Goal: Check status: Check status

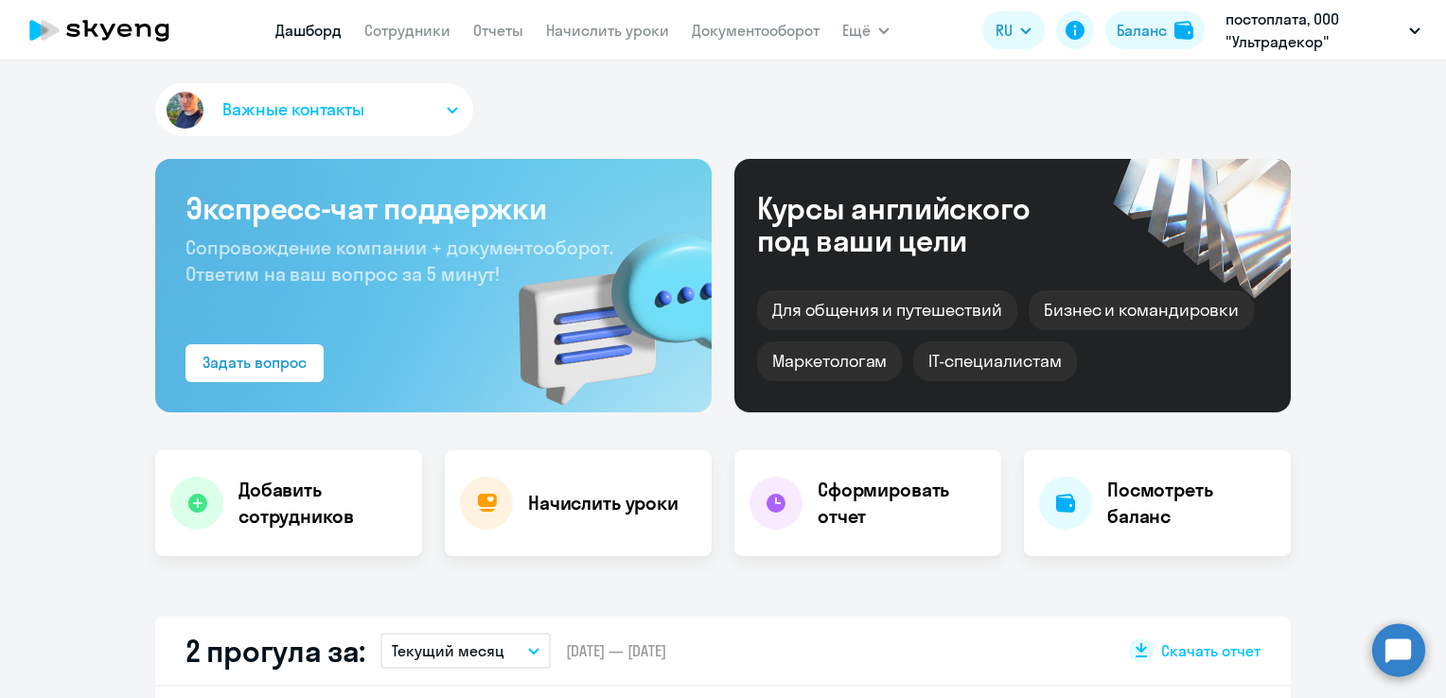
scroll to position [473, 0]
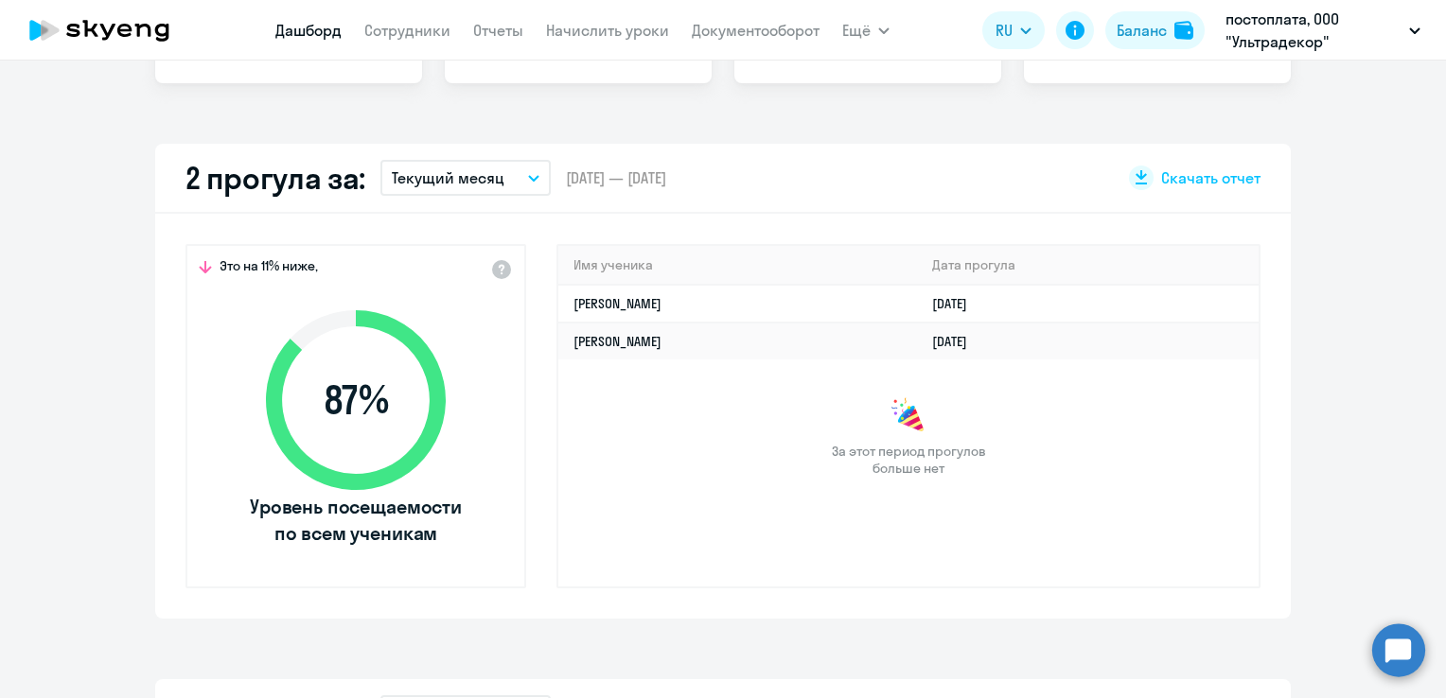
select select "30"
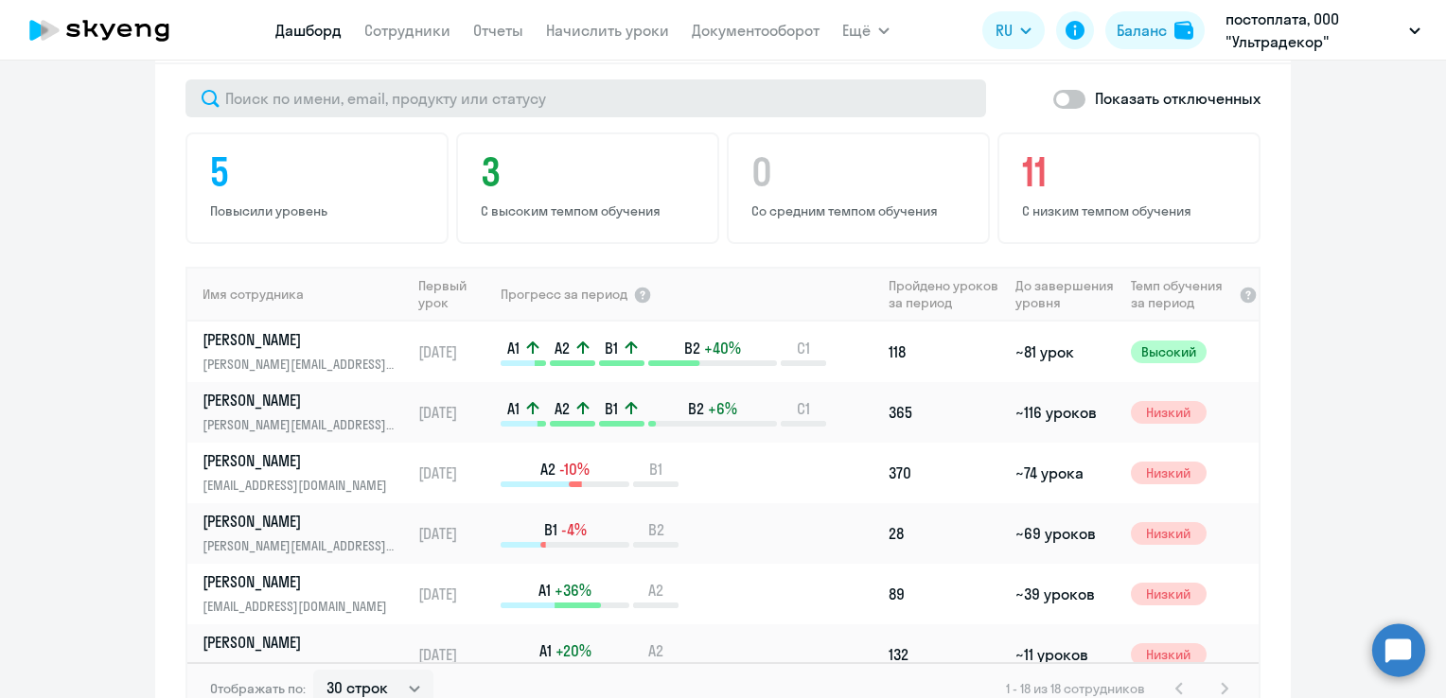
scroll to position [969, 0]
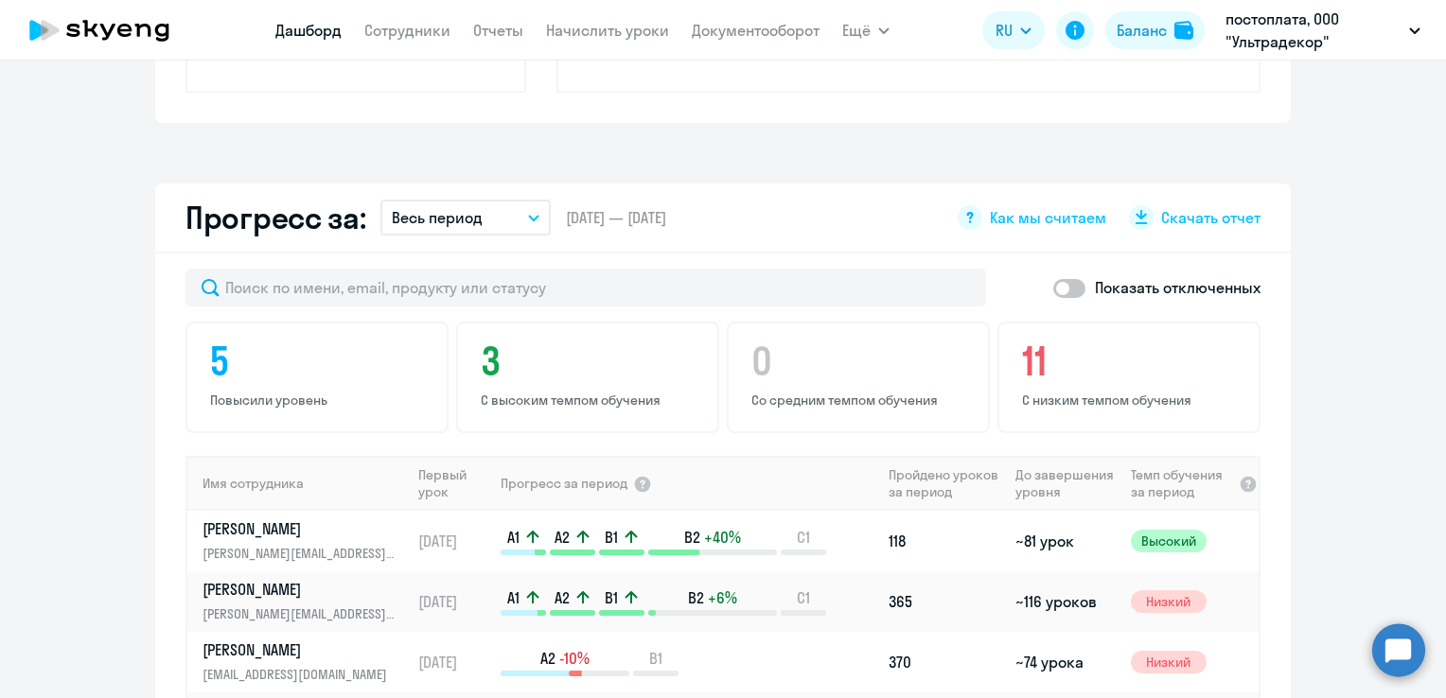
click at [402, 40] on app-menu-item-link "Сотрудники" at bounding box center [407, 31] width 86 height 24
click at [412, 27] on link "Сотрудники" at bounding box center [407, 30] width 86 height 19
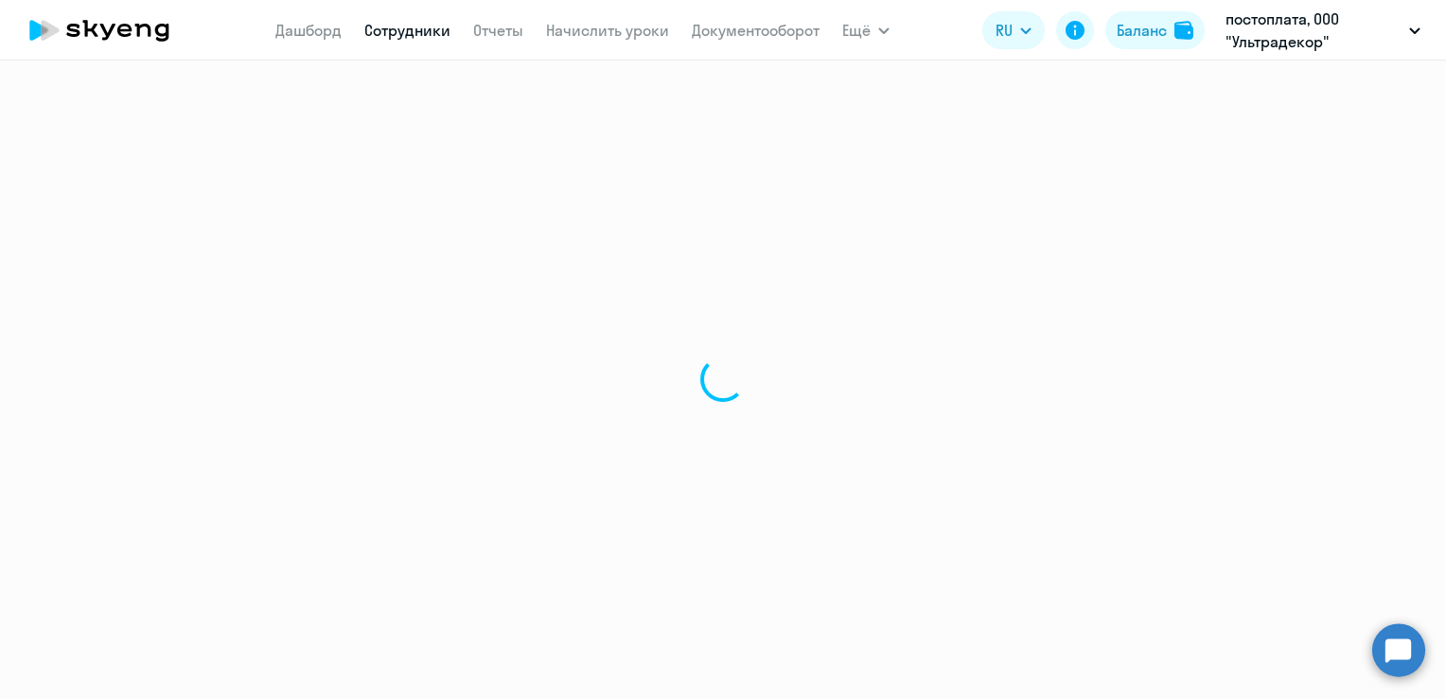
select select "30"
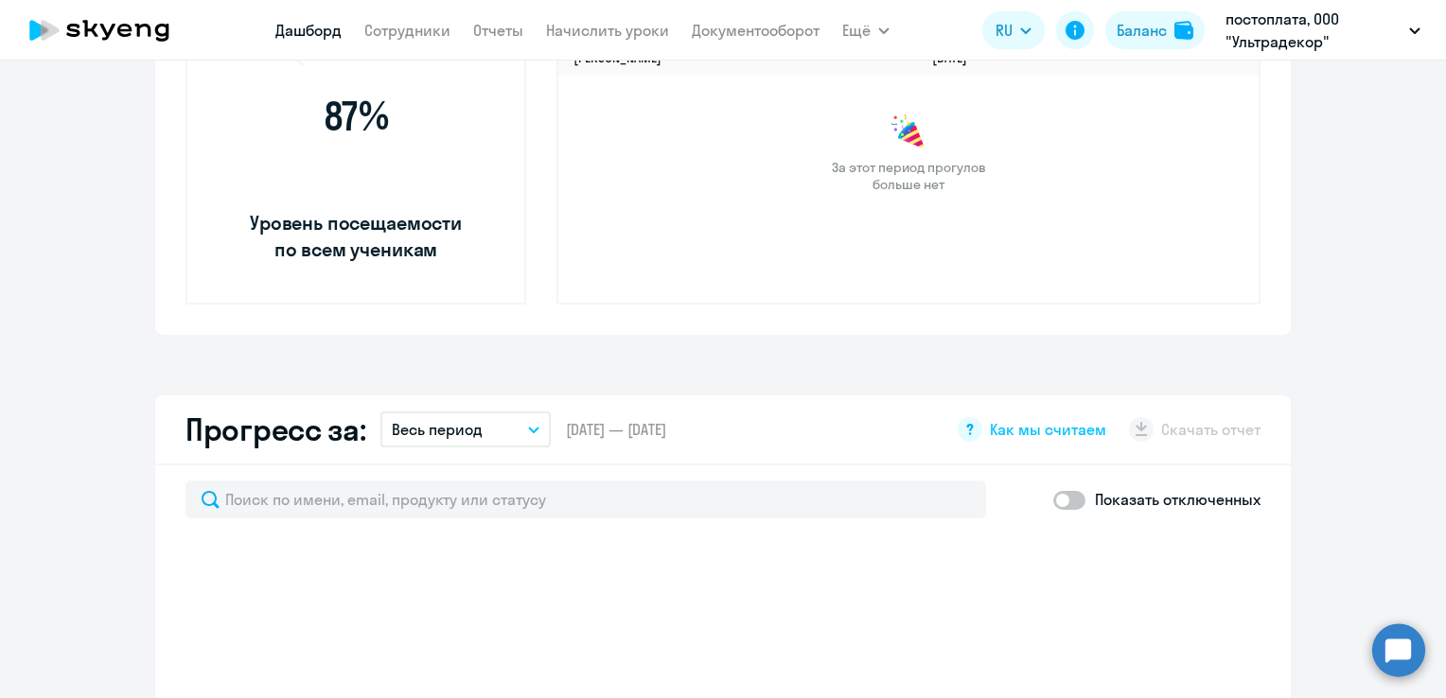
scroll to position [568, 0]
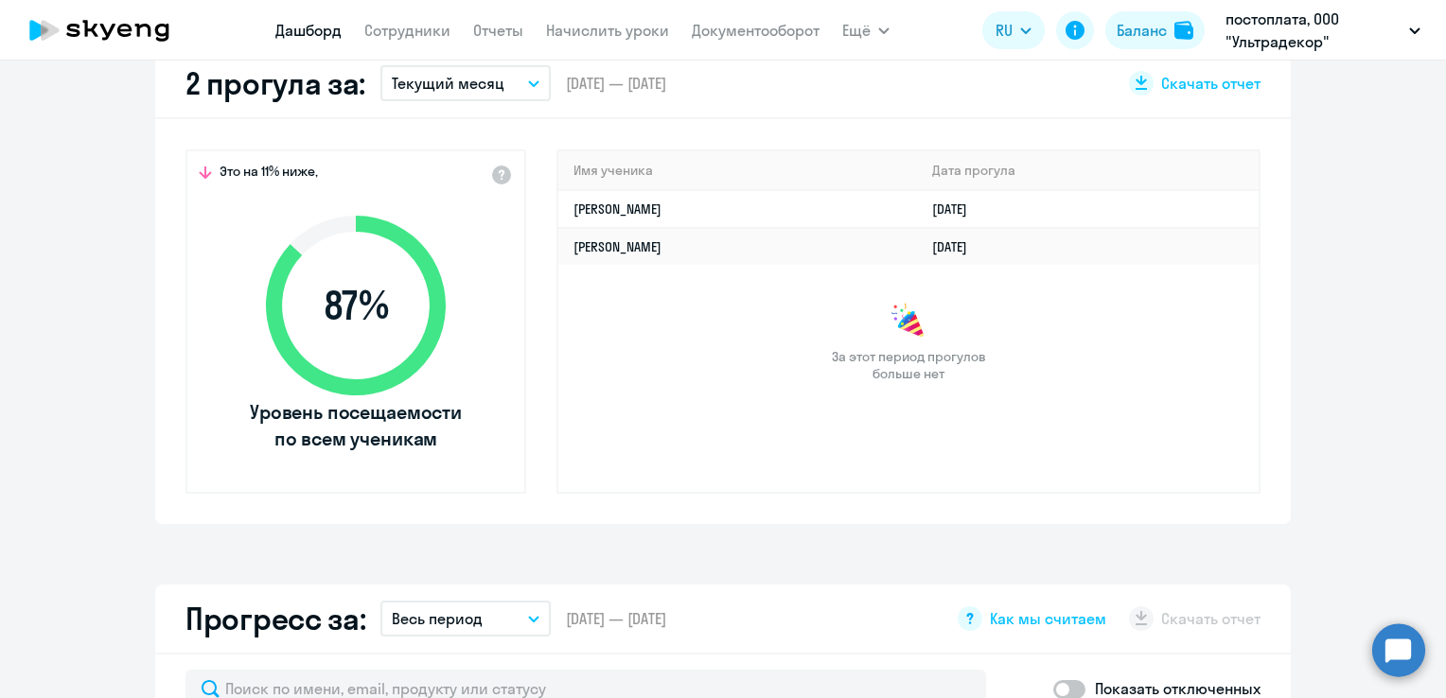
click at [474, 96] on button "Текущий месяц" at bounding box center [465, 83] width 170 height 36
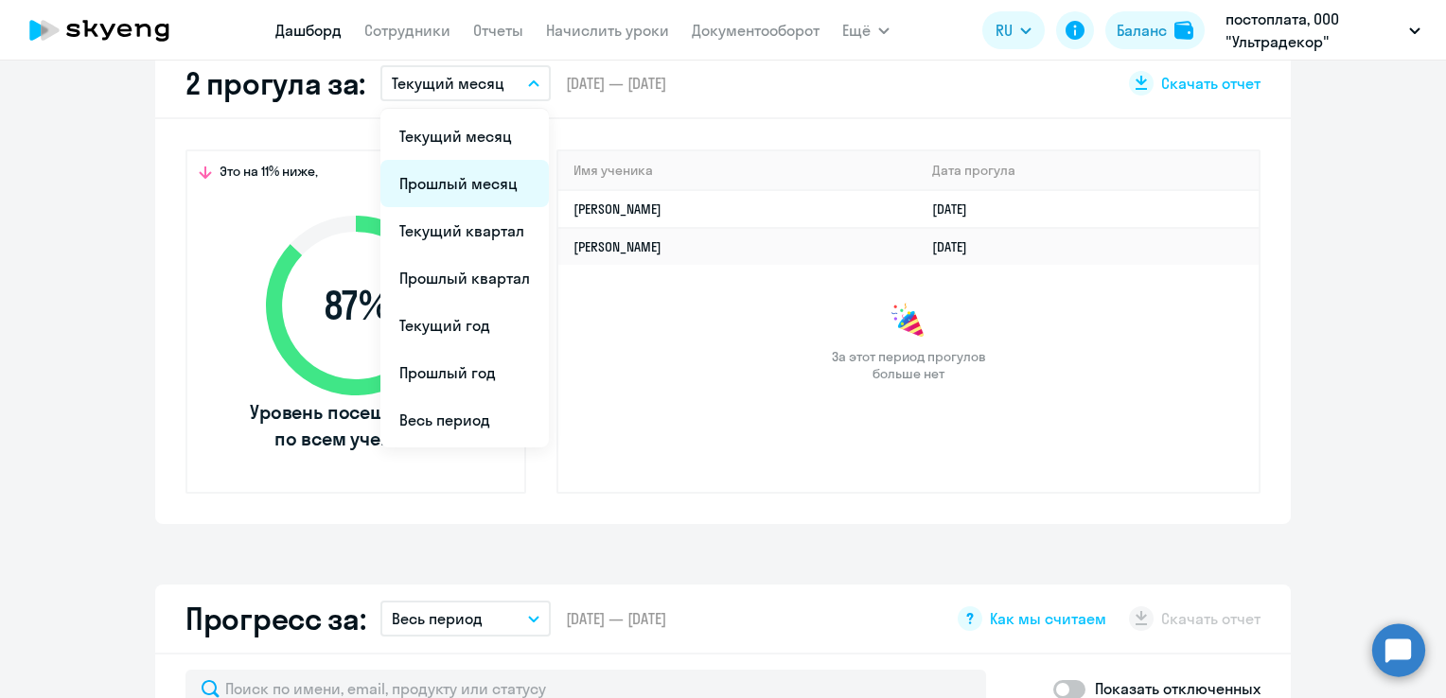
click at [465, 186] on li "Прошлый месяц" at bounding box center [464, 183] width 168 height 47
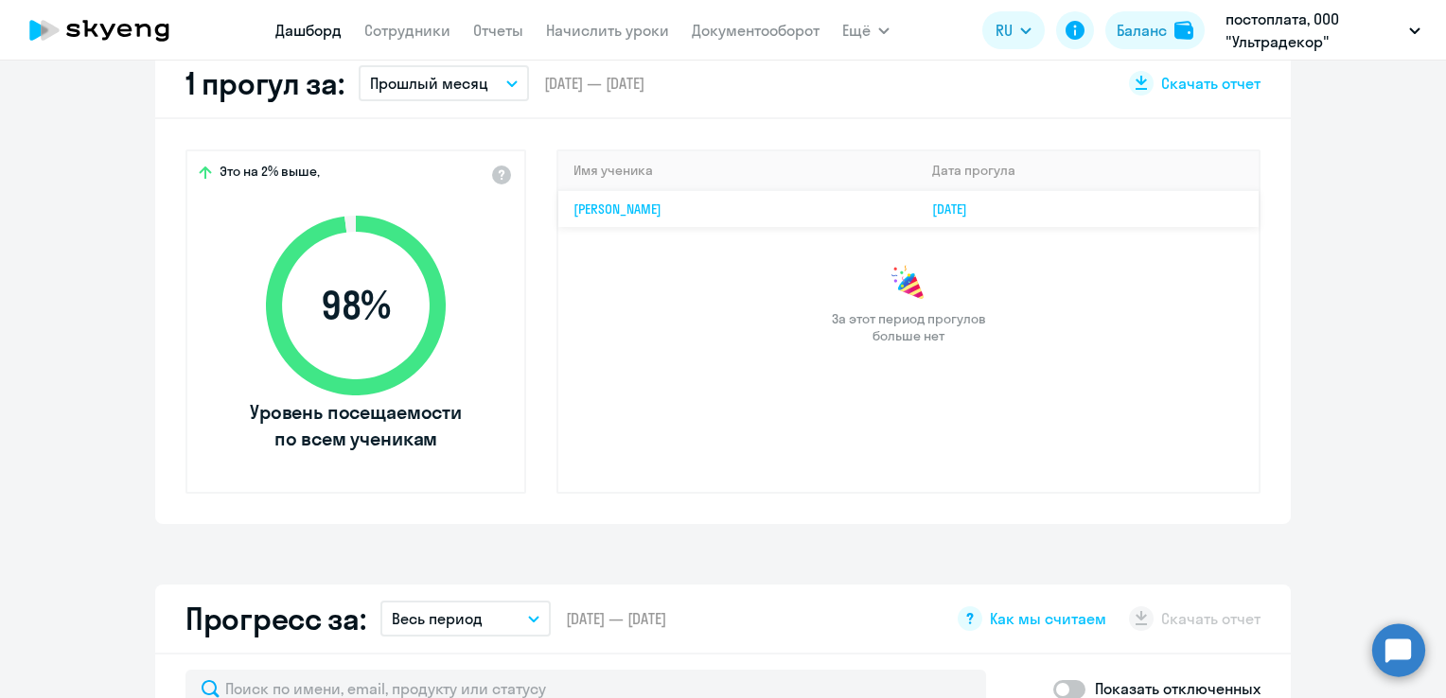
select select "30"
click at [412, 40] on link "Сотрудники" at bounding box center [407, 30] width 86 height 19
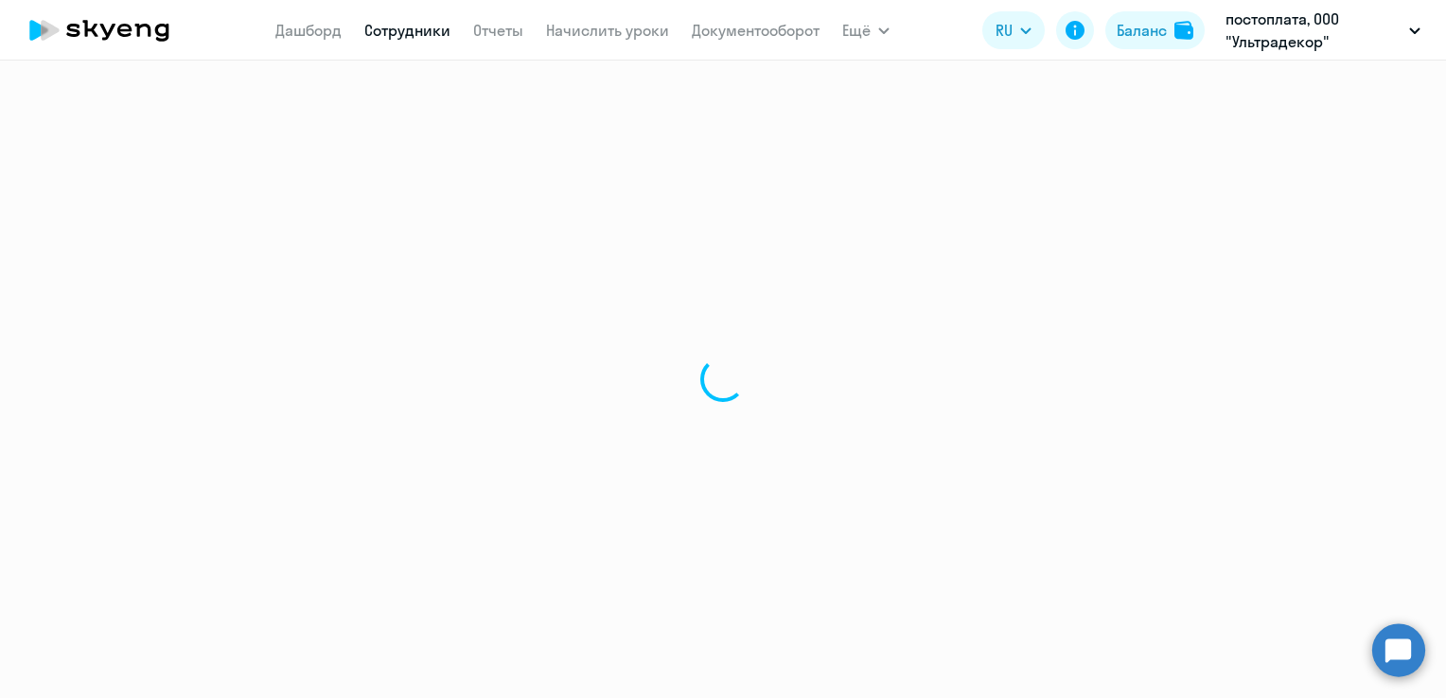
select select "30"
